Goal: Task Accomplishment & Management: Manage account settings

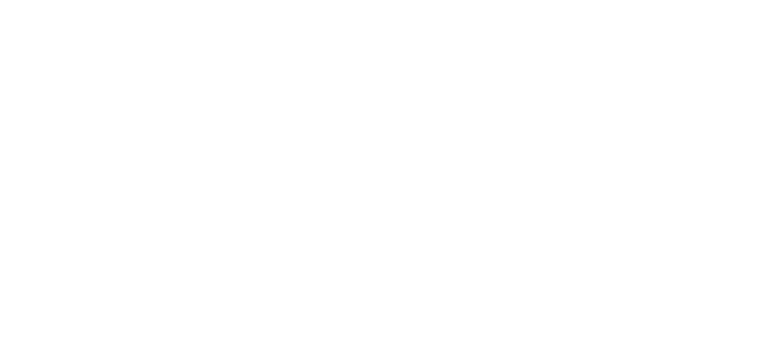
click at [376, 100] on body at bounding box center [385, 174] width 770 height 349
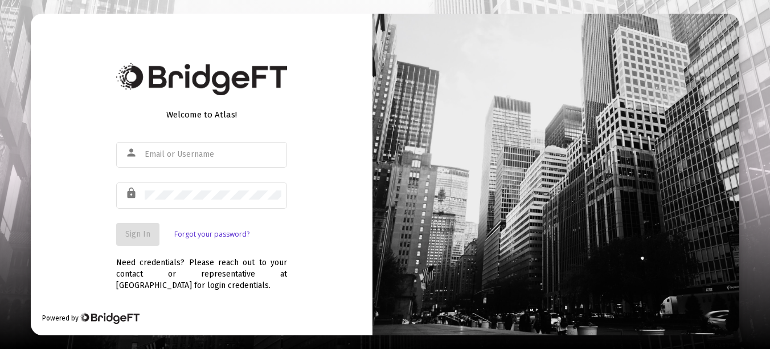
click at [376, 100] on div at bounding box center [556, 174] width 367 height 321
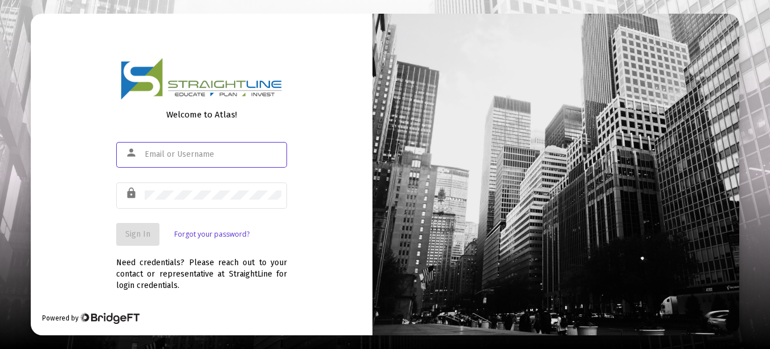
click at [191, 152] on input "text" at bounding box center [213, 154] width 137 height 9
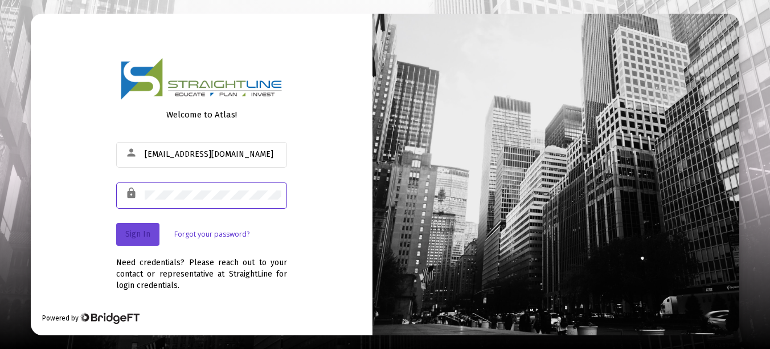
click at [146, 234] on span "Sign In" at bounding box center [137, 234] width 25 height 10
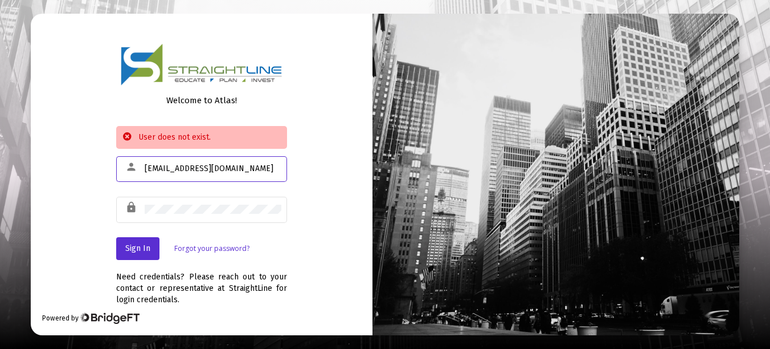
drag, startPoint x: 227, startPoint y: 165, endPoint x: 132, endPoint y: 158, distance: 94.8
click at [132, 158] on div "person [EMAIL_ADDRESS][DOMAIN_NAME]" at bounding box center [201, 168] width 171 height 28
type input "LoraLea7"
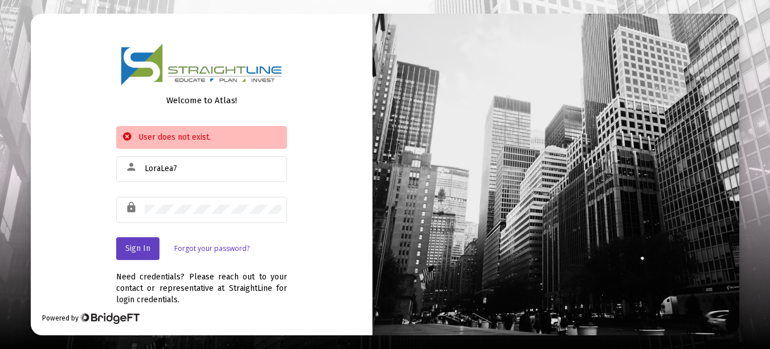
click at [138, 247] on span "Sign In" at bounding box center [137, 248] width 25 height 10
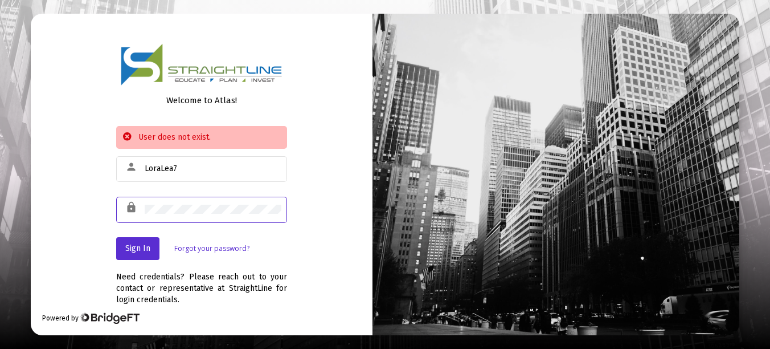
click at [117, 206] on div "lock" at bounding box center [201, 209] width 171 height 28
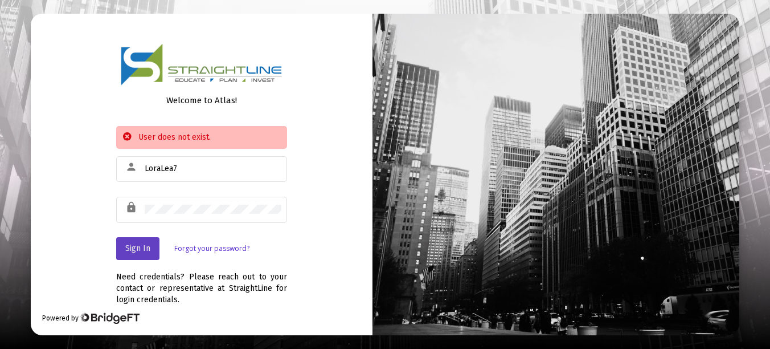
click at [136, 247] on span "Sign In" at bounding box center [137, 248] width 25 height 10
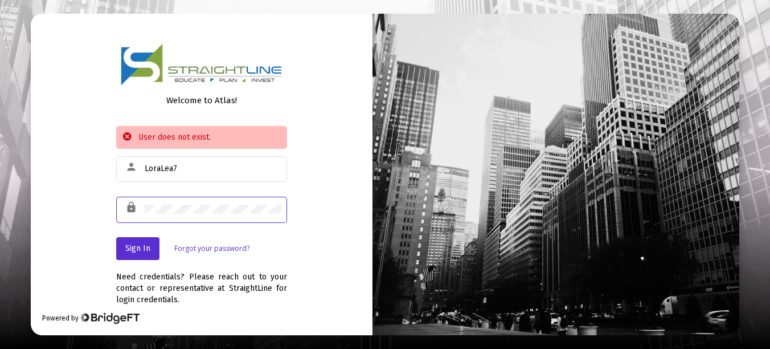
click at [115, 204] on div "Welcome to Atlas! User does not exist. person LoraLea7 lock Sign In Forgot your…" at bounding box center [202, 174] width 342 height 321
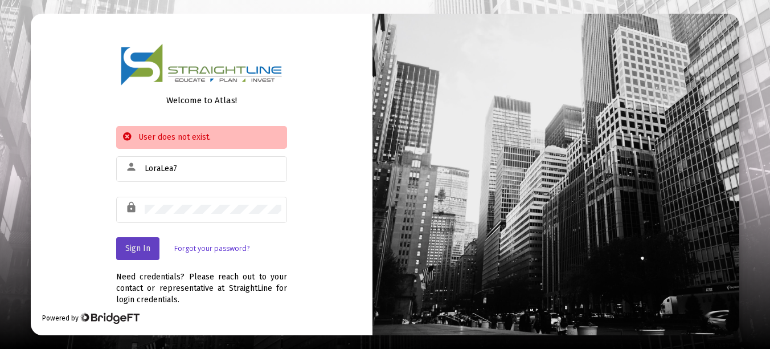
click at [134, 248] on span "Sign In" at bounding box center [137, 248] width 25 height 10
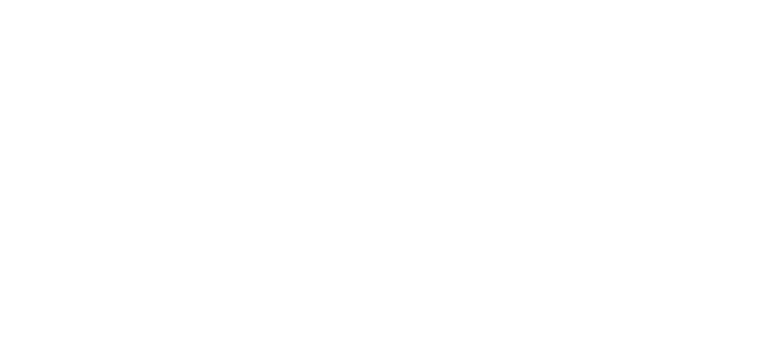
click at [352, 39] on body at bounding box center [385, 174] width 770 height 349
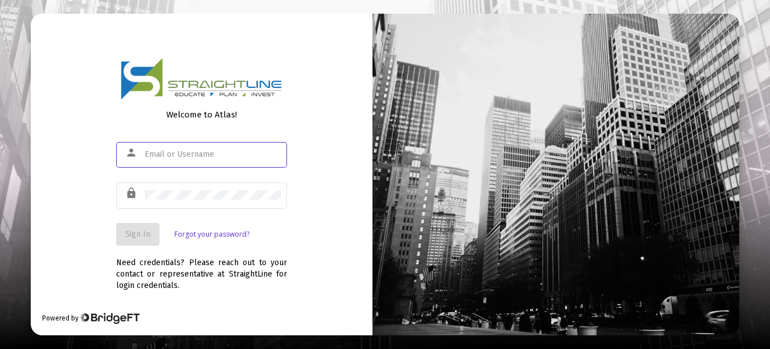
click at [146, 153] on input "text" at bounding box center [213, 154] width 137 height 9
type input "LoraLea7"
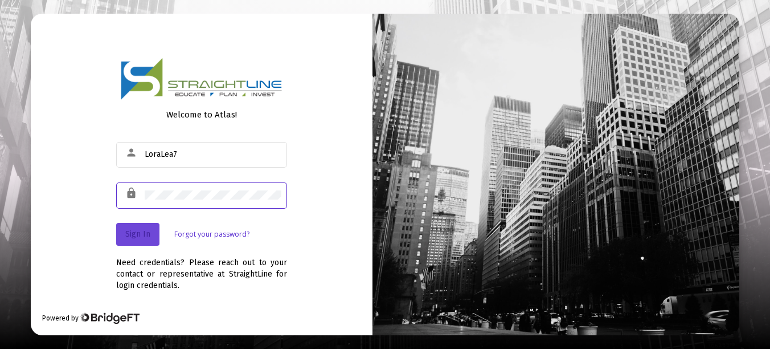
click at [139, 237] on span "Sign In" at bounding box center [137, 234] width 25 height 10
